Goal: Task Accomplishment & Management: Manage account settings

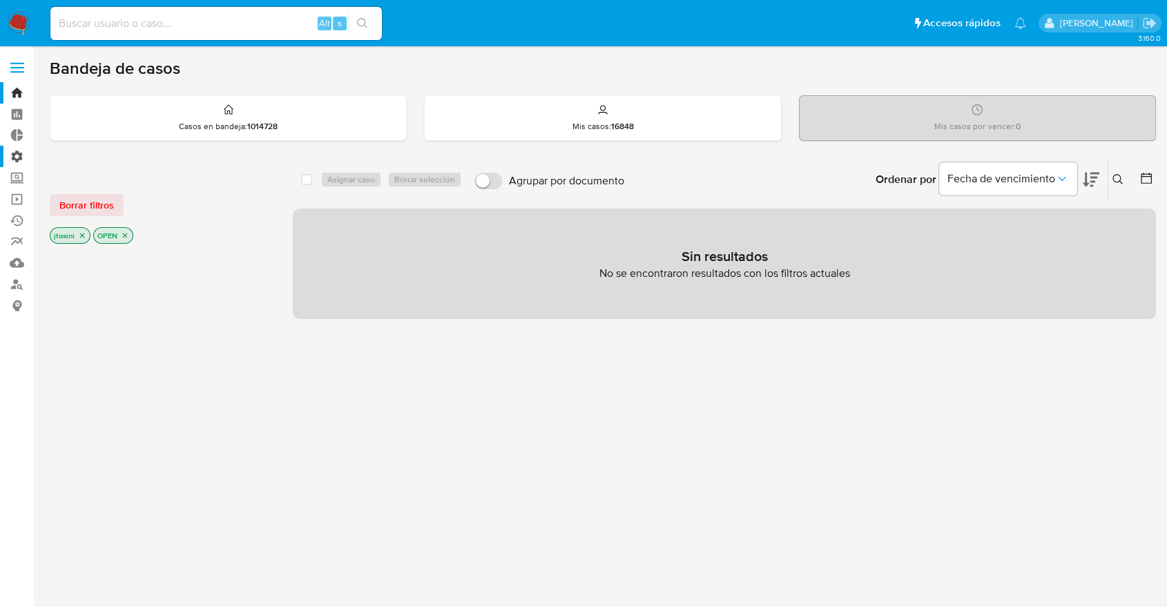
click at [6, 148] on label "Administración" at bounding box center [82, 156] width 164 height 21
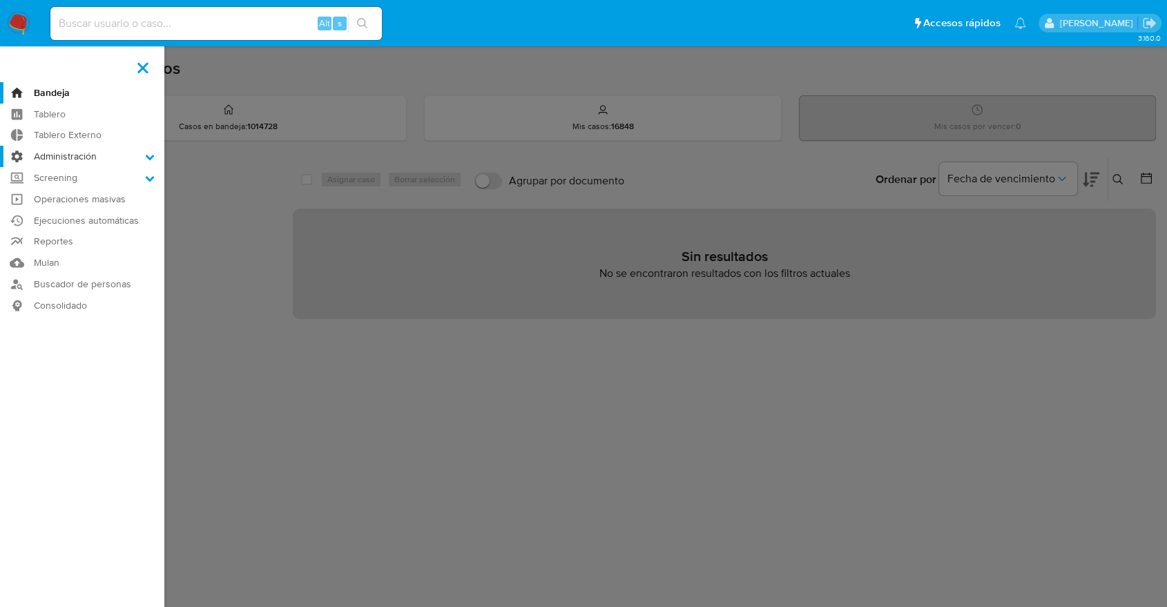
click at [0, 0] on input "Administración" at bounding box center [0, 0] width 0 height 0
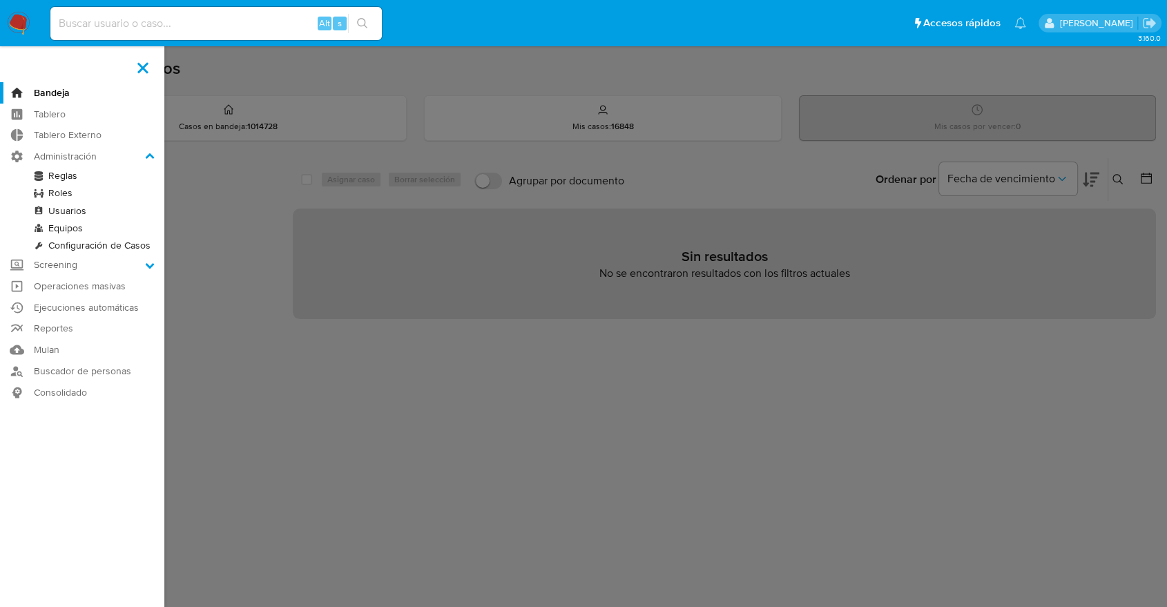
click at [68, 205] on link "Usuarios" at bounding box center [82, 210] width 164 height 17
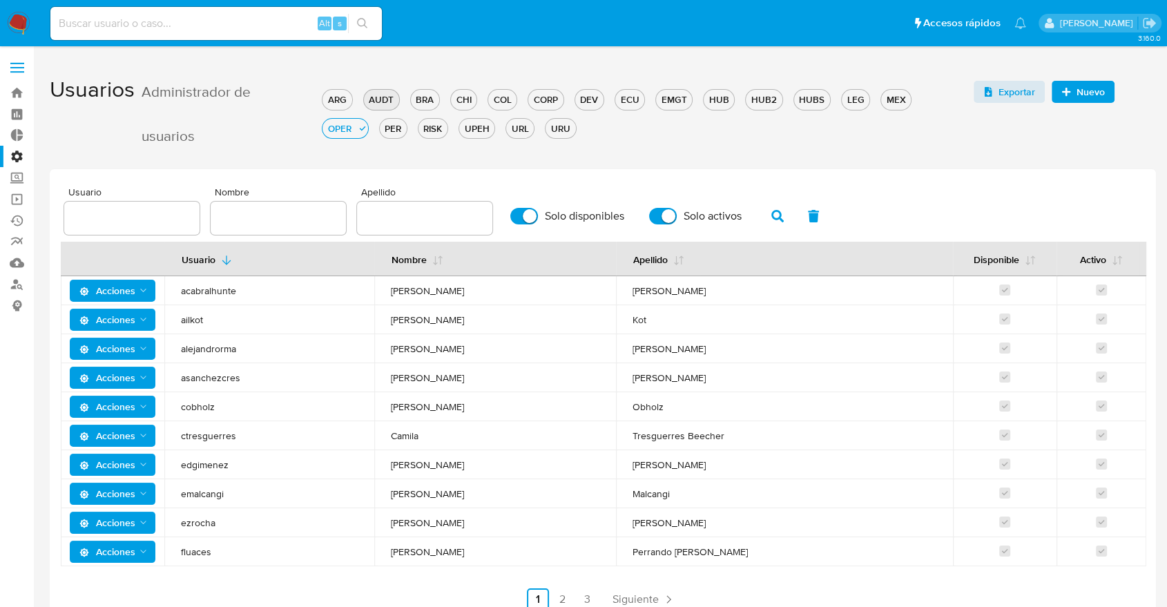
click at [373, 101] on div "AUDT" at bounding box center [381, 99] width 35 height 13
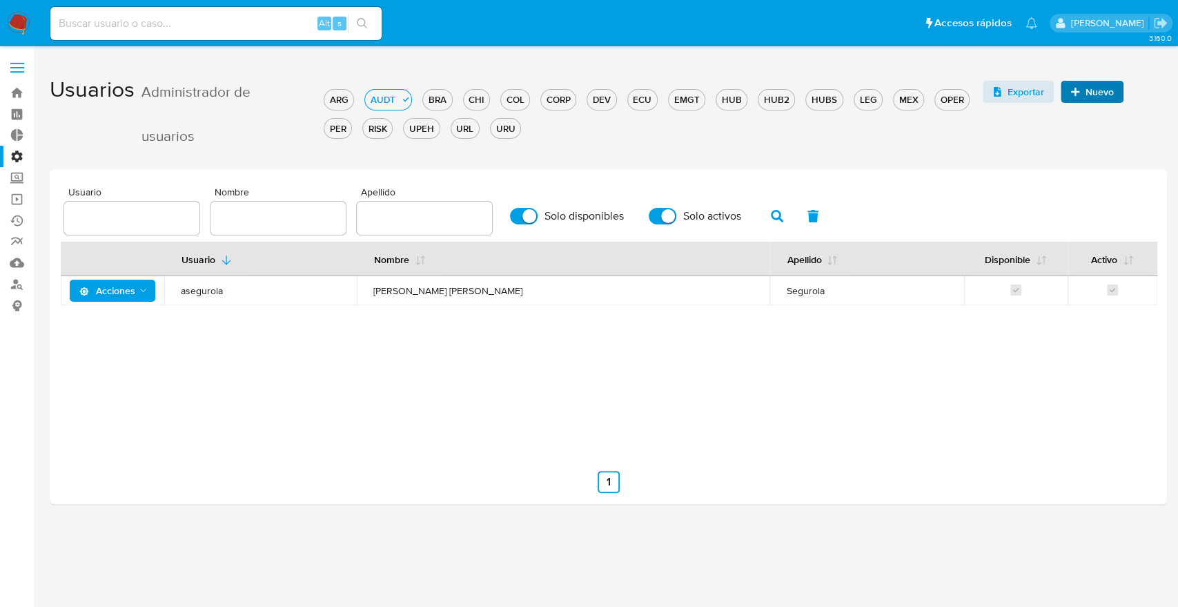
click at [1084, 97] on span "Nuevo" at bounding box center [1092, 91] width 43 height 19
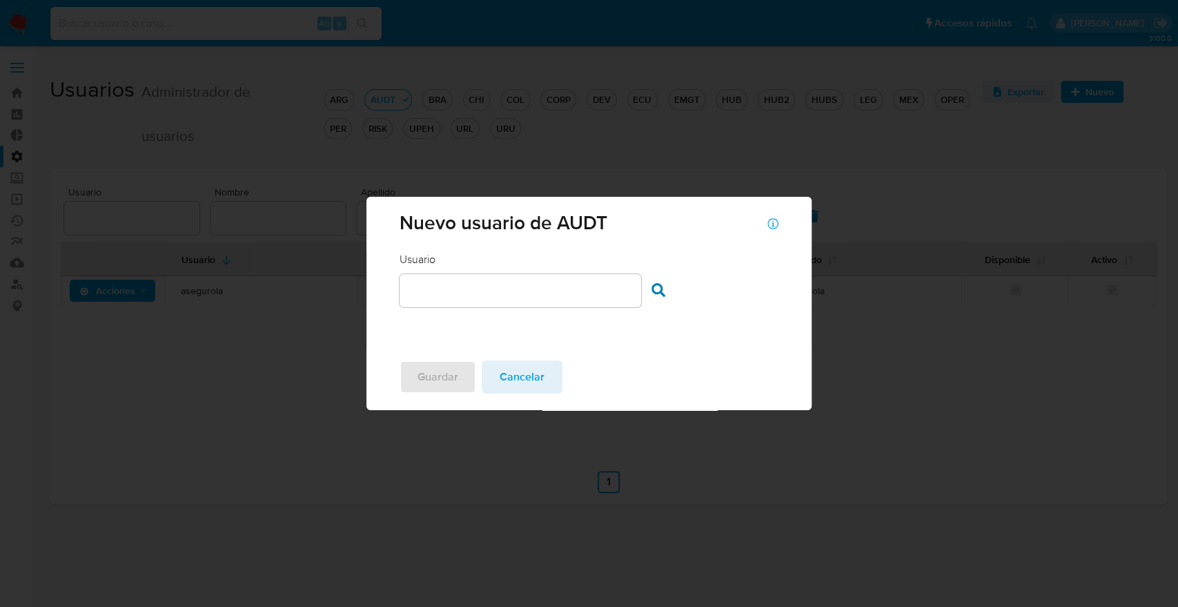
click at [505, 286] on input "text" at bounding box center [521, 291] width 242 height 18
type input "dizarra"
click at [656, 294] on icon at bounding box center [659, 290] width 14 height 14
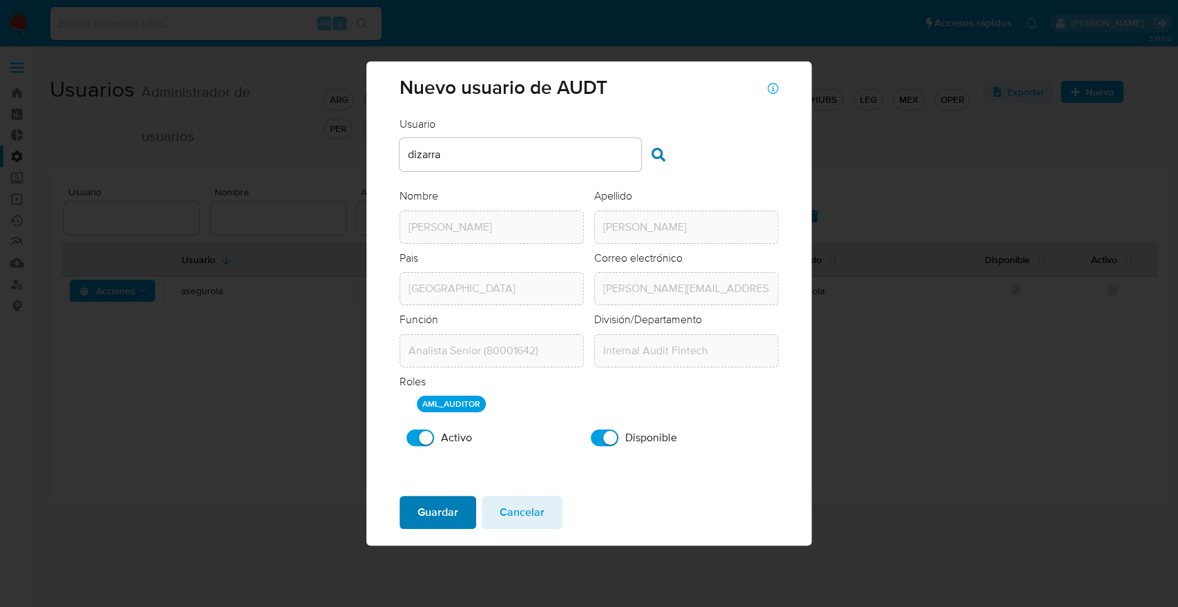
click at [427, 512] on span "Guardar" at bounding box center [438, 512] width 41 height 30
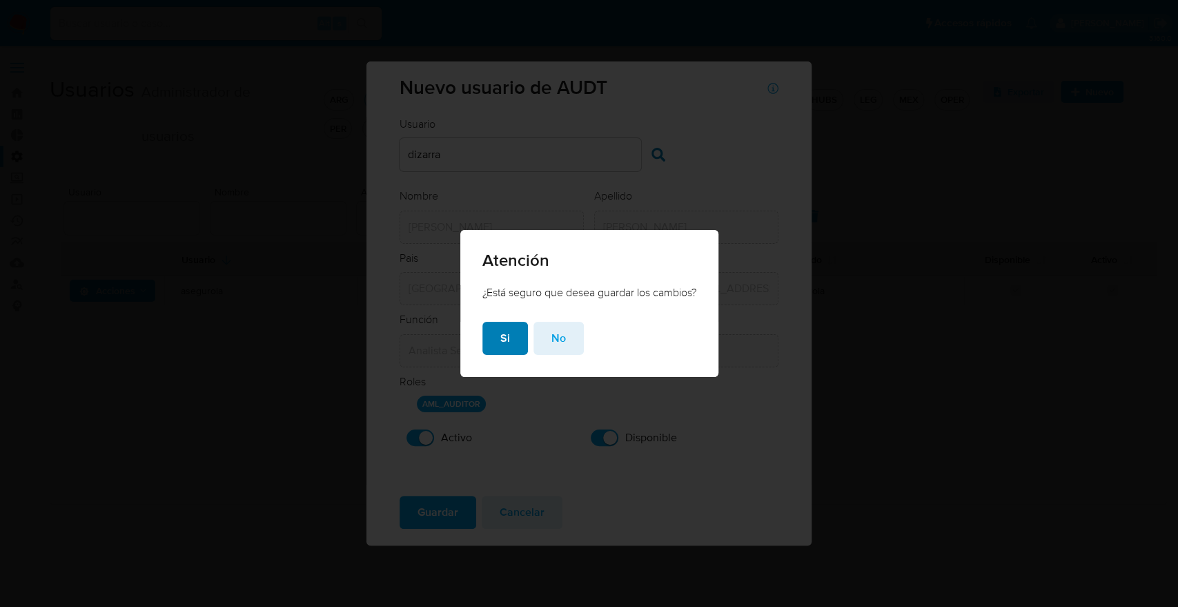
click at [505, 336] on span "Si" at bounding box center [505, 338] width 10 height 30
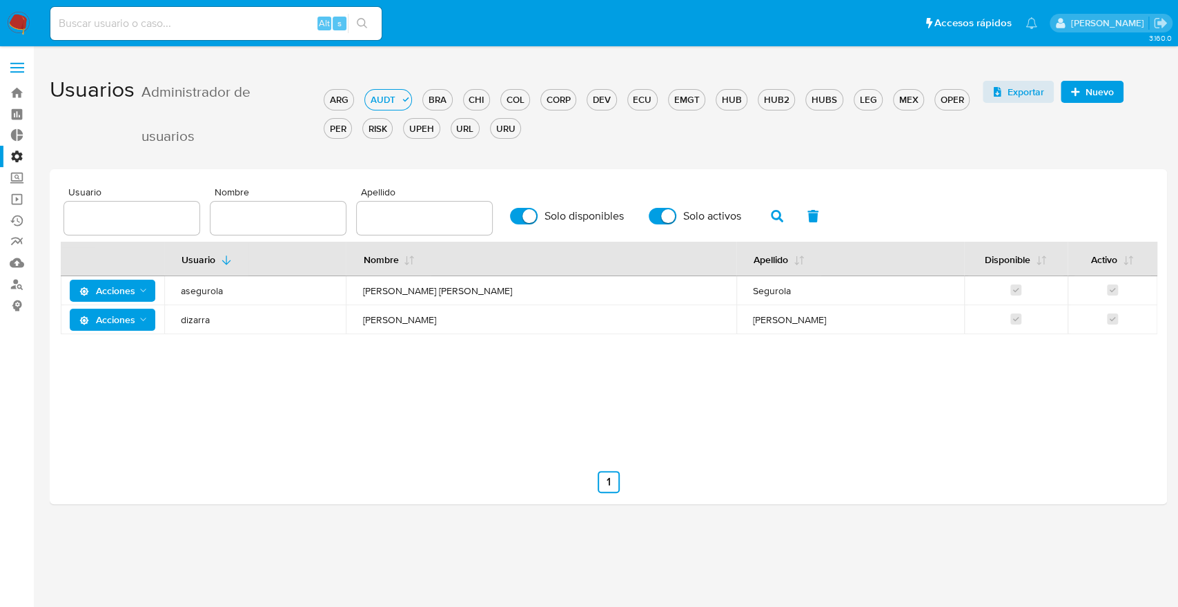
click at [1088, 89] on span "Nuevo" at bounding box center [1100, 92] width 28 height 22
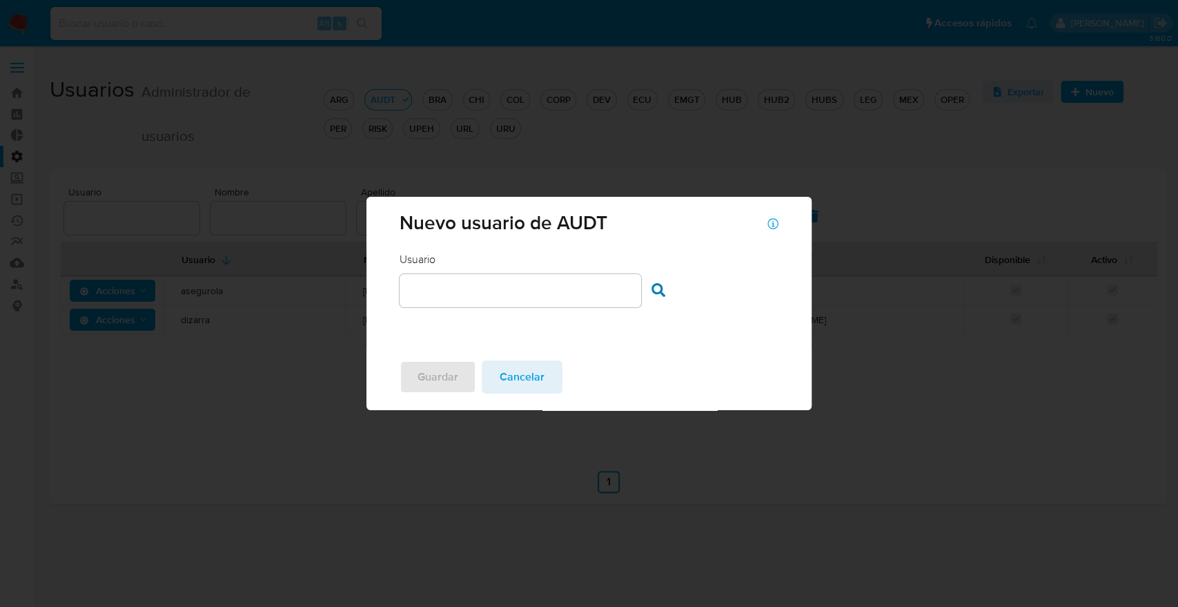
click at [561, 280] on div at bounding box center [521, 290] width 242 height 33
click at [558, 291] on input "text" at bounding box center [521, 291] width 242 height 18
type input "maucastaneda"
click at [662, 300] on div at bounding box center [662, 292] width 21 height 18
click at [650, 294] on div "Usuario Usuario maucastaneda Buscar usuario" at bounding box center [589, 279] width 378 height 55
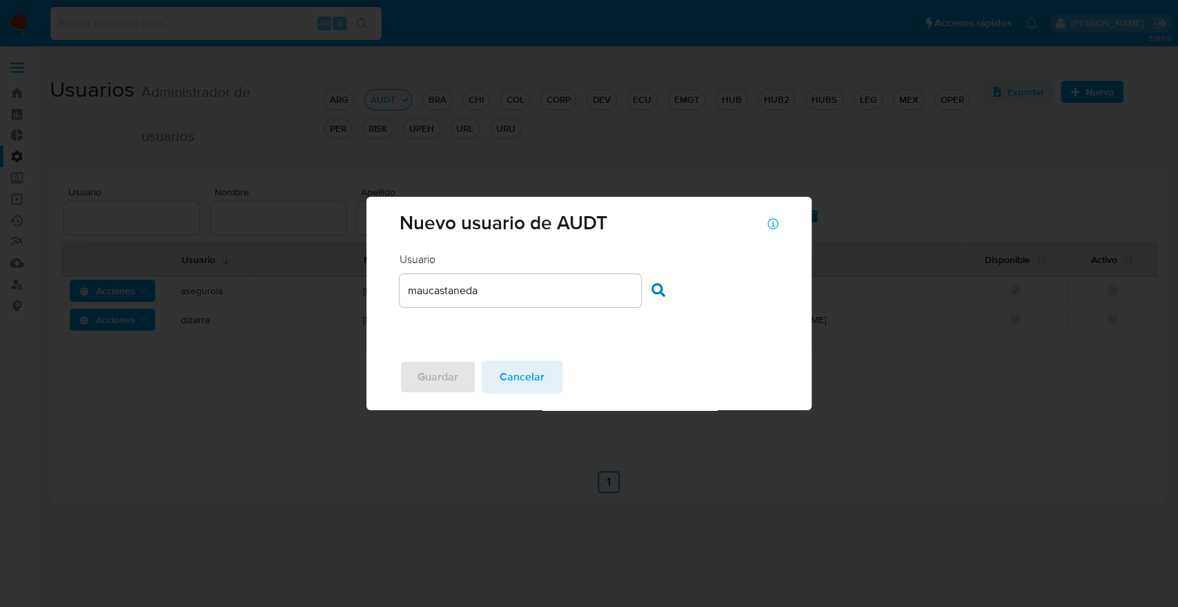
click at [654, 292] on icon at bounding box center [659, 290] width 14 height 14
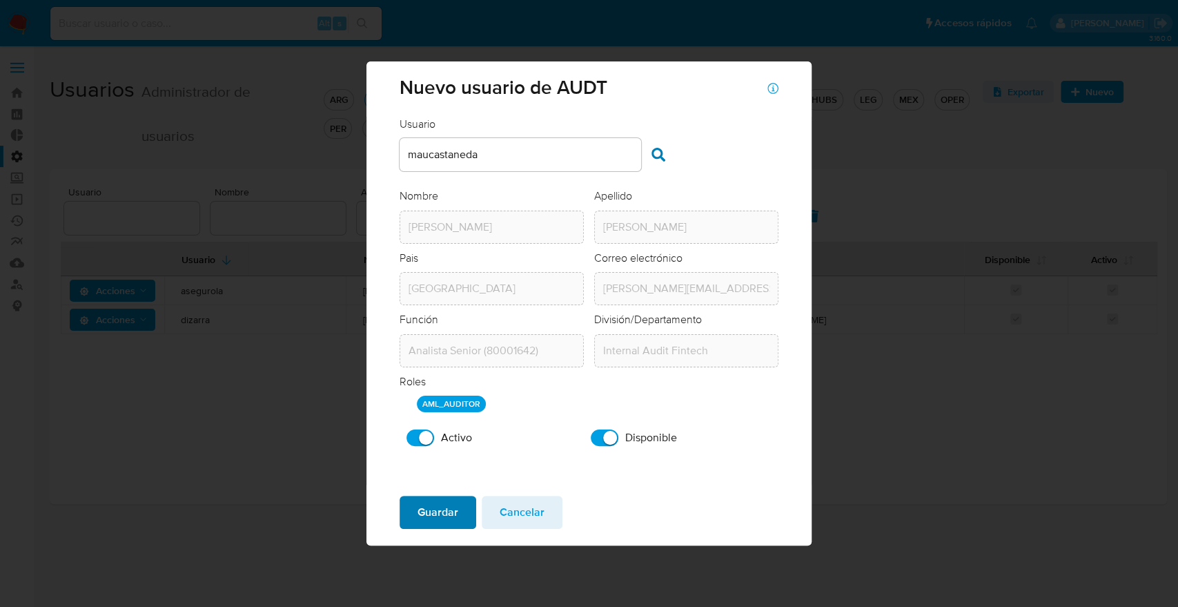
click at [443, 497] on span "Guardar" at bounding box center [438, 512] width 41 height 30
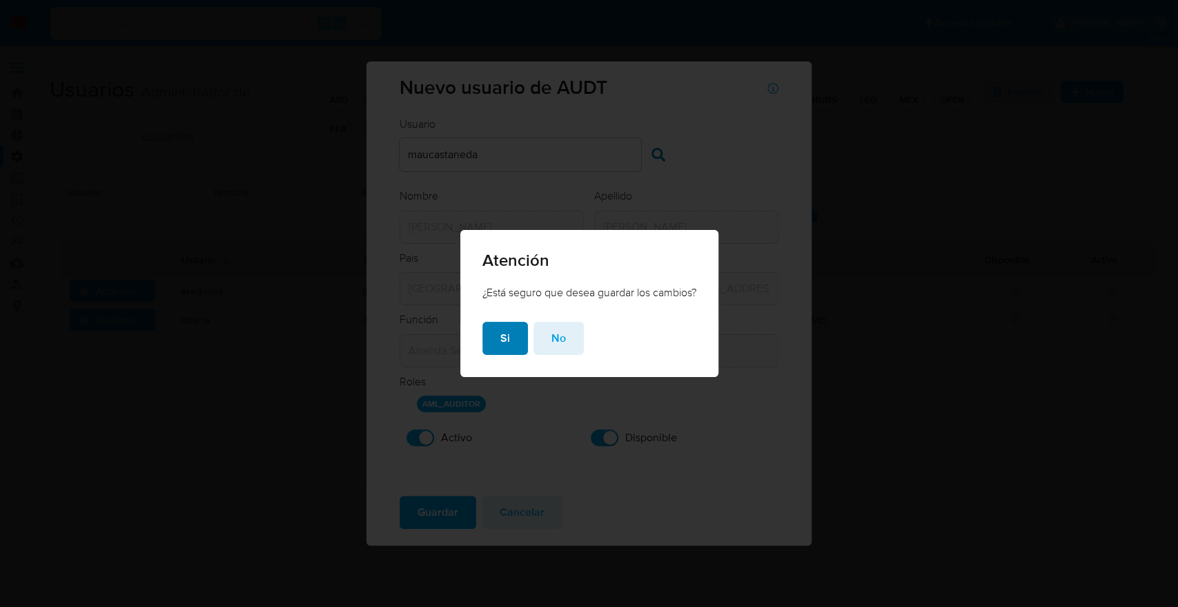
click at [508, 338] on button "Si" at bounding box center [505, 338] width 46 height 33
